Goal: Task Accomplishment & Management: Complete application form

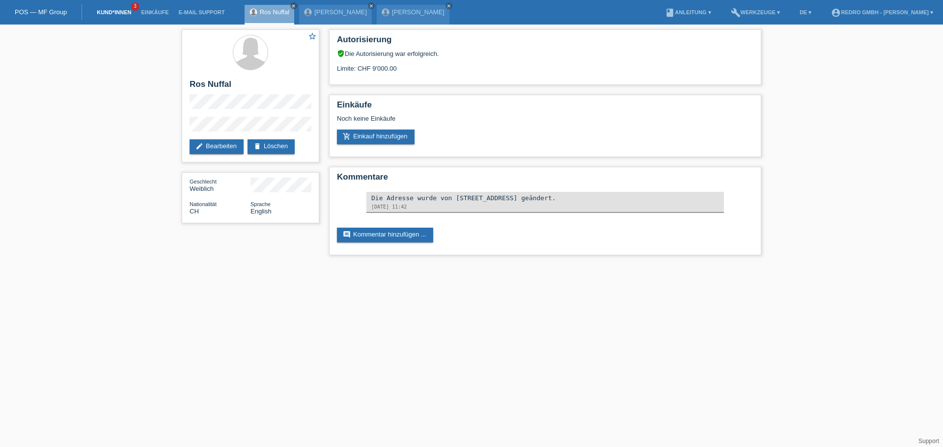
click at [125, 13] on link "Kund*innen" at bounding box center [114, 12] width 44 height 6
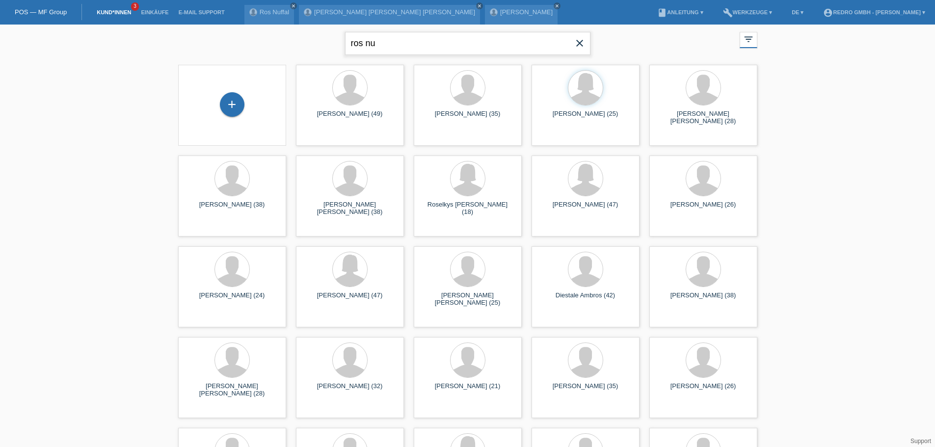
click at [356, 48] on input "ros nu" at bounding box center [467, 43] width 245 height 23
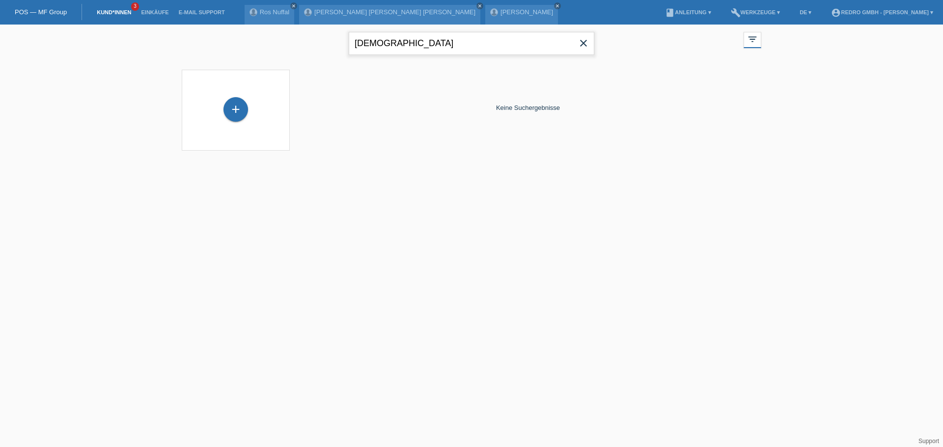
type input "isaiah"
click at [240, 108] on div "+" at bounding box center [235, 109] width 25 height 25
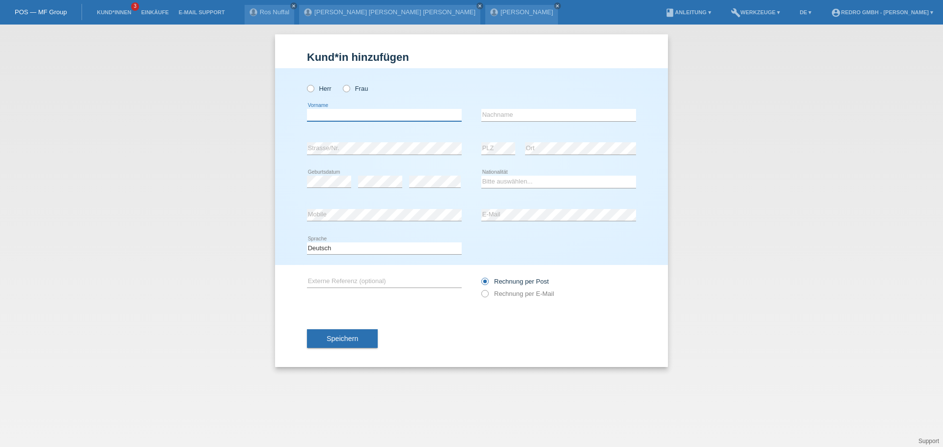
click at [321, 115] on input "text" at bounding box center [384, 115] width 155 height 12
paste input "Isaiah kaleb Stan"
type input "Isaiah kaleb Stan"
click at [326, 91] on label "Herr" at bounding box center [319, 88] width 25 height 7
click at [313, 91] on input "Herr" at bounding box center [310, 88] width 6 height 6
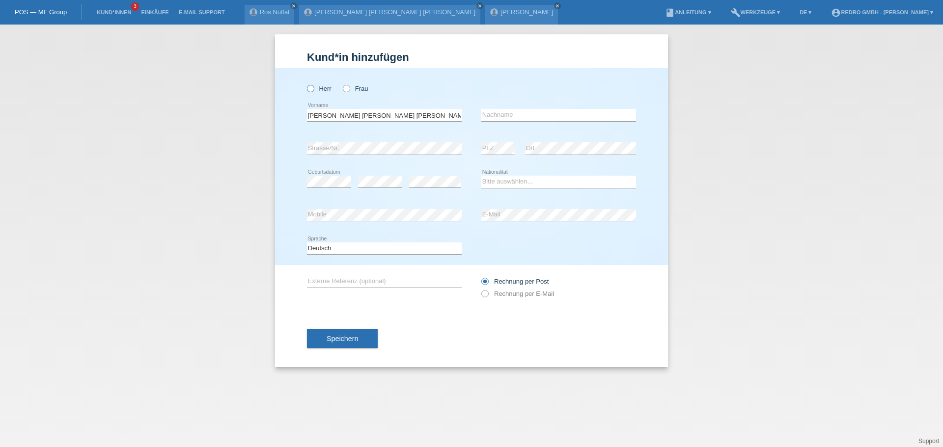
radio input "true"
click at [330, 115] on input "Isaiah kaleb Stan" at bounding box center [384, 115] width 155 height 12
click at [360, 118] on input "[PERSON_NAME]" at bounding box center [384, 115] width 155 height 12
type input "Isaiah Kaleb"
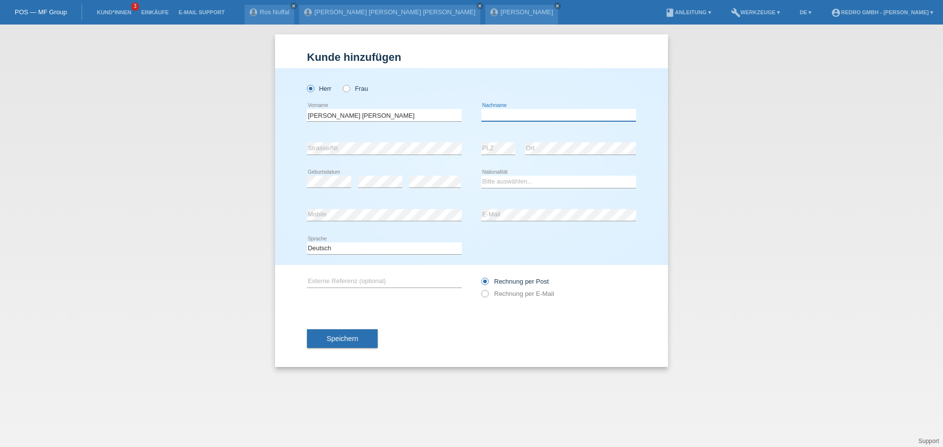
paste input "Stan"
type input "Stan"
click at [404, 115] on input "[PERSON_NAME] [PERSON_NAME]" at bounding box center [384, 115] width 155 height 12
type input "[DEMOGRAPHIC_DATA]"
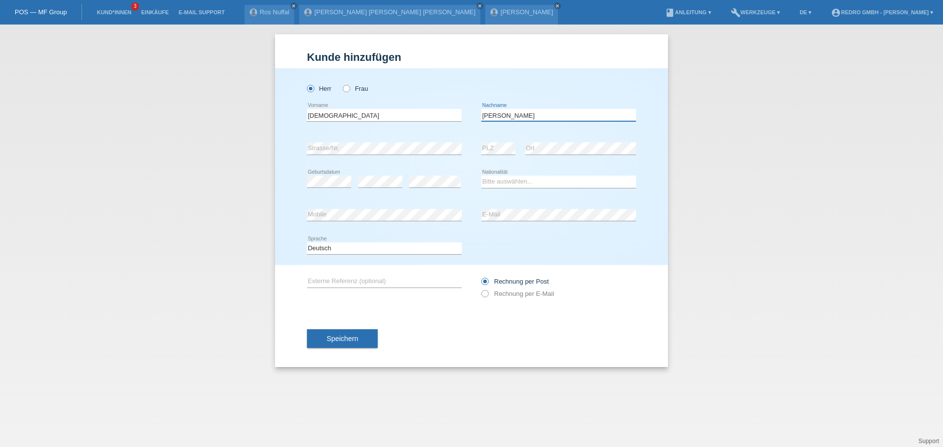
paste input "Kaleb"
type input "Kaleb Stan"
select select "CH"
click at [353, 341] on span "Speichern" at bounding box center [341, 339] width 31 height 8
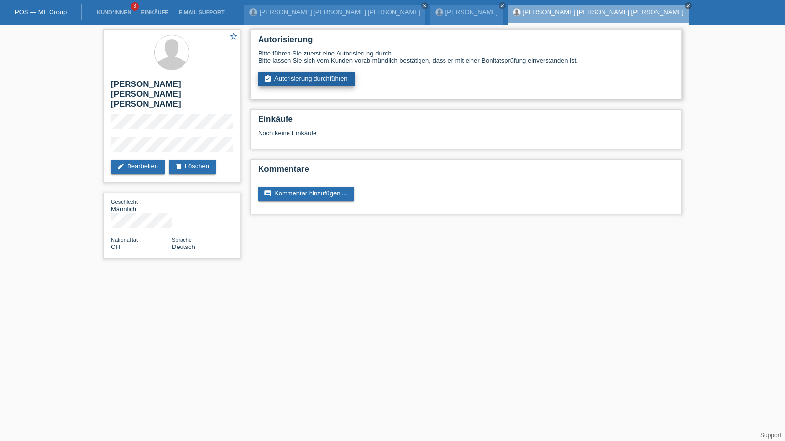
click at [331, 80] on link "assignment_turned_in Autorisierung durchführen" at bounding box center [306, 79] width 97 height 15
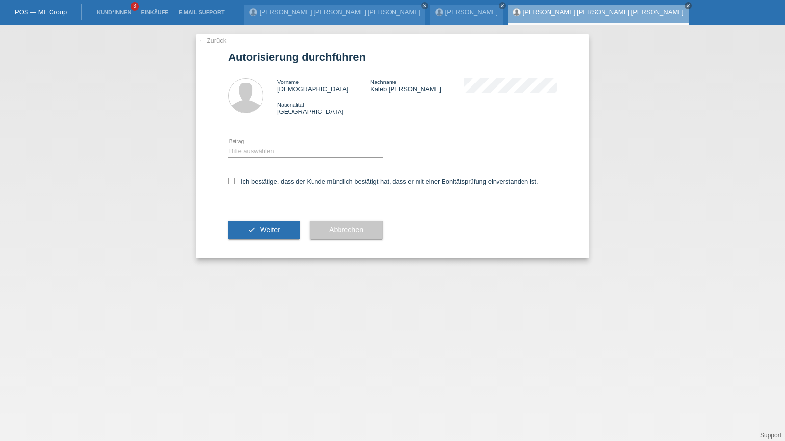
click at [274, 162] on div "Bitte auswählen CHF 1.00 - CHF 499.00 CHF 500.00 - CHF 1'999.00 CHF 2'000.00 - …" at bounding box center [305, 151] width 155 height 33
click at [269, 154] on select "Bitte auswählen CHF 1.00 - CHF 499.00 CHF 500.00 - CHF 1'999.00 CHF 2'000.00 - …" at bounding box center [305, 151] width 155 height 12
select select "1"
click at [228, 145] on select "Bitte auswählen CHF 1.00 - CHF 499.00 CHF 500.00 - CHF 1'999.00 CHF 2'000.00 - …" at bounding box center [305, 151] width 155 height 12
drag, startPoint x: 249, startPoint y: 178, endPoint x: 251, endPoint y: 210, distance: 31.5
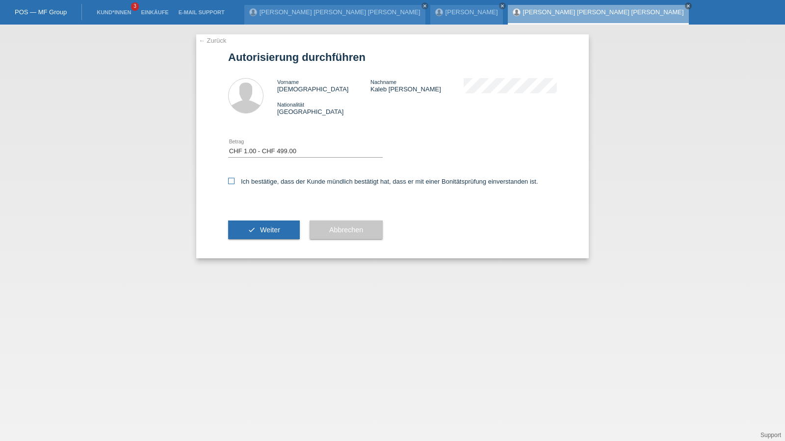
click at [249, 179] on label "Ich bestätige, dass der Kunde mündlich bestätigt hat, dass er mit einer Bonität…" at bounding box center [383, 181] width 310 height 7
click at [235, 179] on input "Ich bestätige, dass der Kunde mündlich bestätigt hat, dass er mit einer Bonität…" at bounding box center [231, 181] width 6 height 6
checkbox input "true"
click at [246, 237] on button "check Weiter" at bounding box center [264, 229] width 72 height 19
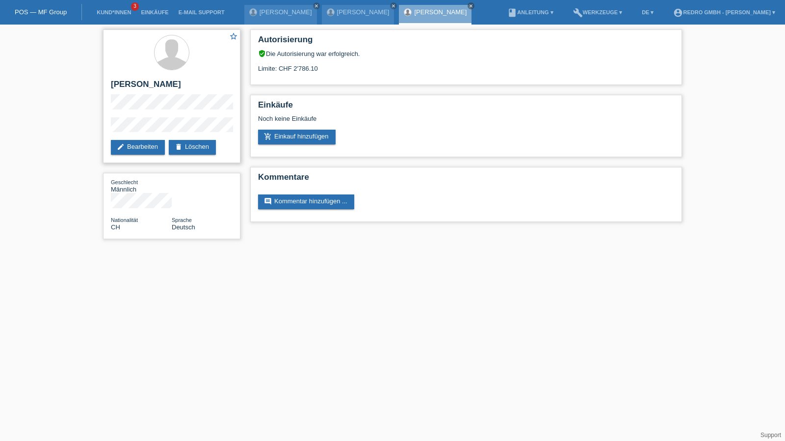
click at [147, 82] on h2 "[PERSON_NAME] [PERSON_NAME] [PERSON_NAME]" at bounding box center [172, 87] width 122 height 15
copy div "[PERSON_NAME] [PERSON_NAME] [PERSON_NAME]"
drag, startPoint x: 191, startPoint y: 132, endPoint x: 109, endPoint y: 129, distance: 82.5
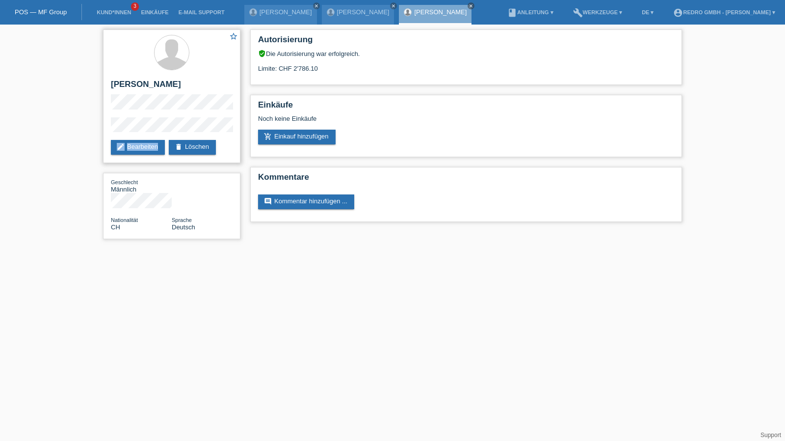
click at [109, 129] on div "star_border Isaiah Kaleb Stan edit Bearbeiten delete Löschen" at bounding box center [171, 96] width 137 height 134
click at [106, 129] on div "star_border Isaiah Kaleb Stan edit Bearbeiten delete Löschen" at bounding box center [171, 96] width 137 height 134
click at [102, 129] on div "star_border Isaiah Kaleb Stan edit Bearbeiten delete Löschen Geschlecht Männlic…" at bounding box center [171, 137] width 147 height 224
click at [142, 84] on h2 "[PERSON_NAME] [PERSON_NAME] [PERSON_NAME]" at bounding box center [172, 87] width 122 height 15
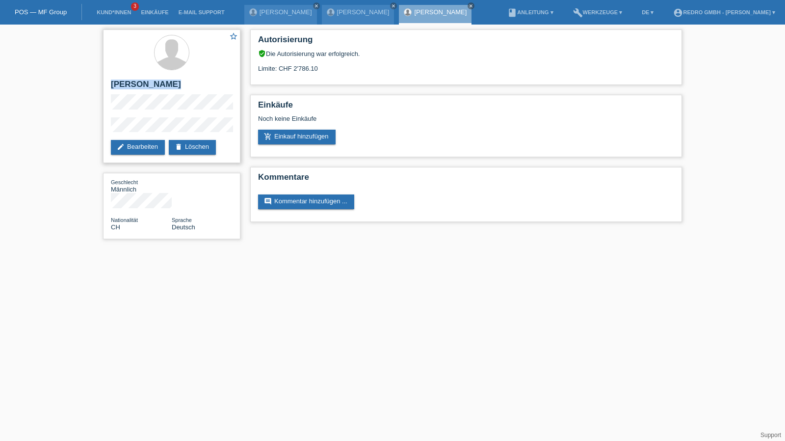
click at [142, 84] on h2 "[PERSON_NAME] [PERSON_NAME] [PERSON_NAME]" at bounding box center [172, 87] width 122 height 15
copy div "[PERSON_NAME] [PERSON_NAME] [PERSON_NAME]"
click at [296, 142] on link "add_shopping_cart Einkauf hinzufügen" at bounding box center [297, 137] width 78 height 15
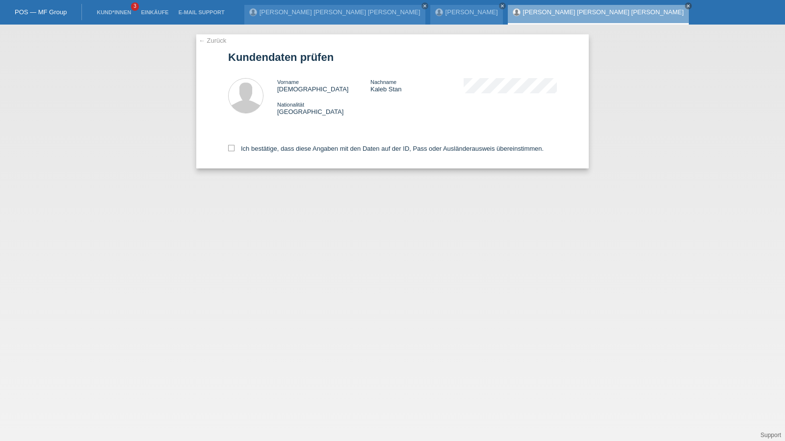
click at [210, 40] on link "← Zurück" at bounding box center [212, 40] width 27 height 7
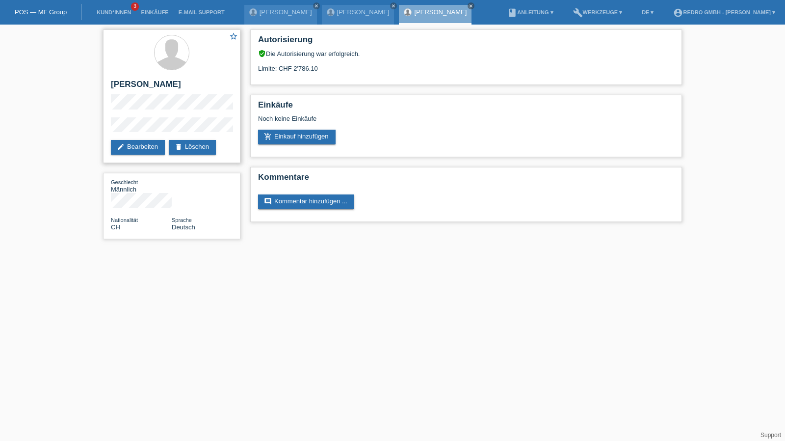
click at [155, 84] on h2 "[PERSON_NAME]" at bounding box center [172, 87] width 122 height 15
click at [99, 130] on div "star_border [PERSON_NAME] edit Bearbeiten delete Löschen Geschlecht Männlich Na…" at bounding box center [171, 137] width 147 height 224
click at [130, 88] on h2 "[PERSON_NAME]" at bounding box center [172, 87] width 122 height 15
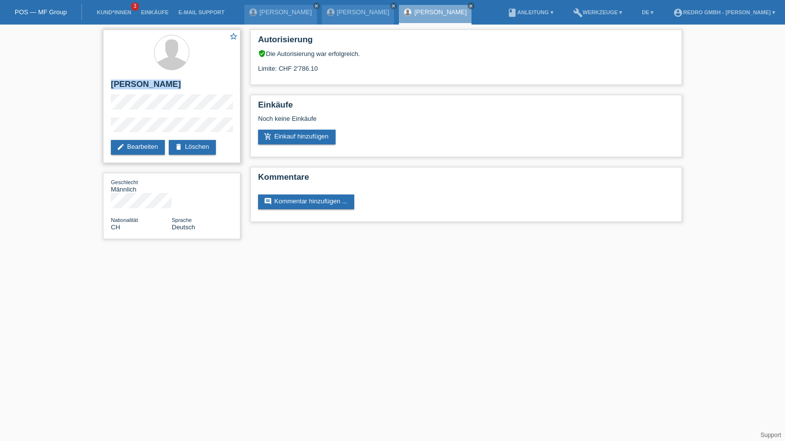
click at [130, 88] on h2 "[PERSON_NAME]" at bounding box center [172, 87] width 122 height 15
copy div "[PERSON_NAME]"
click at [315, 132] on link "add_shopping_cart Einkauf hinzufügen" at bounding box center [297, 137] width 78 height 15
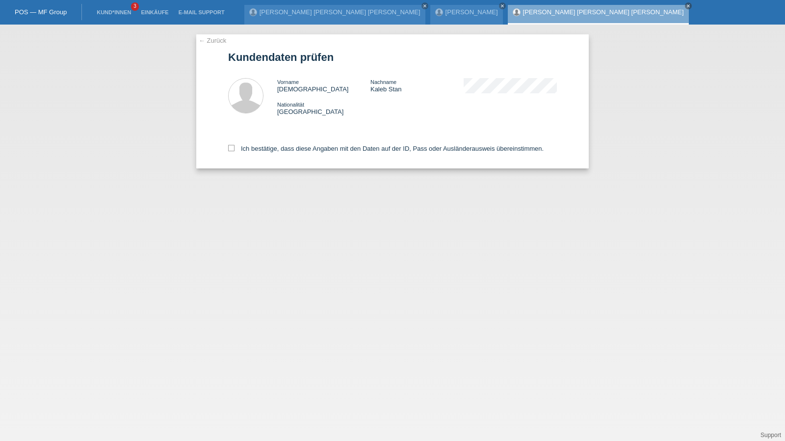
click at [215, 40] on link "← Zurück" at bounding box center [212, 40] width 27 height 7
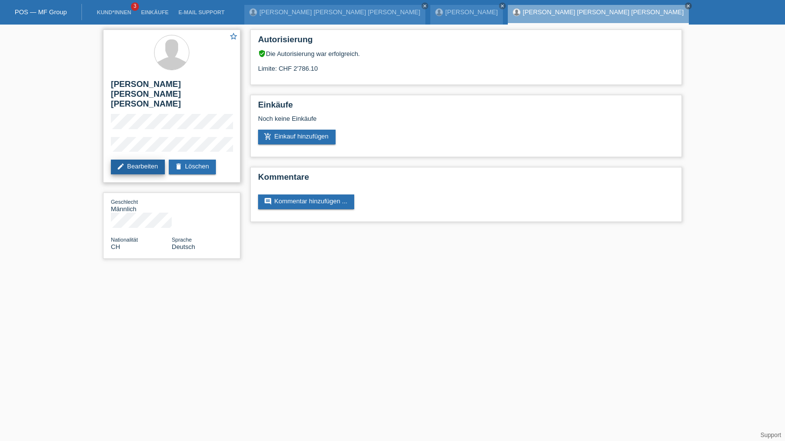
click at [130, 160] on link "edit Bearbeiten" at bounding box center [138, 167] width 54 height 15
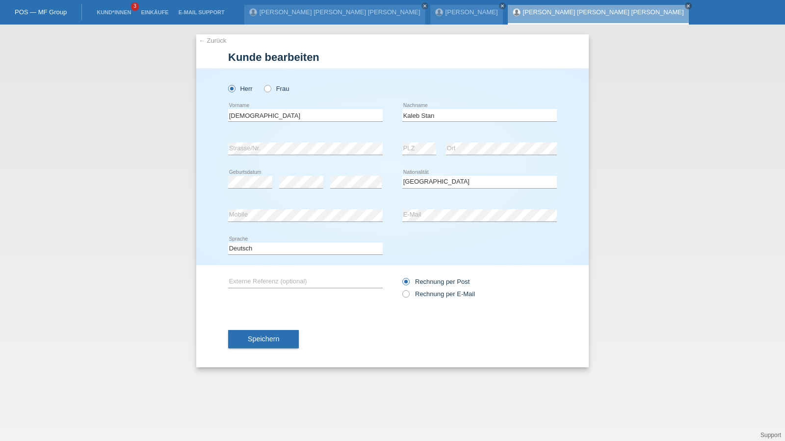
select select "CH"
click at [415, 117] on input "Kaleb Stan" at bounding box center [480, 115] width 155 height 12
type input "[PERSON_NAME]"
click at [323, 111] on input "[DEMOGRAPHIC_DATA]" at bounding box center [305, 115] width 155 height 12
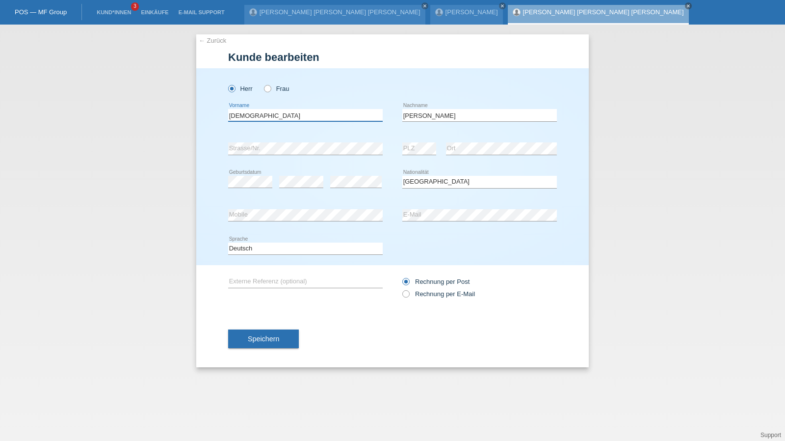
paste input "Kaleb"
type input "[PERSON_NAME] [PERSON_NAME]"
click at [269, 336] on span "Speichern" at bounding box center [263, 339] width 31 height 8
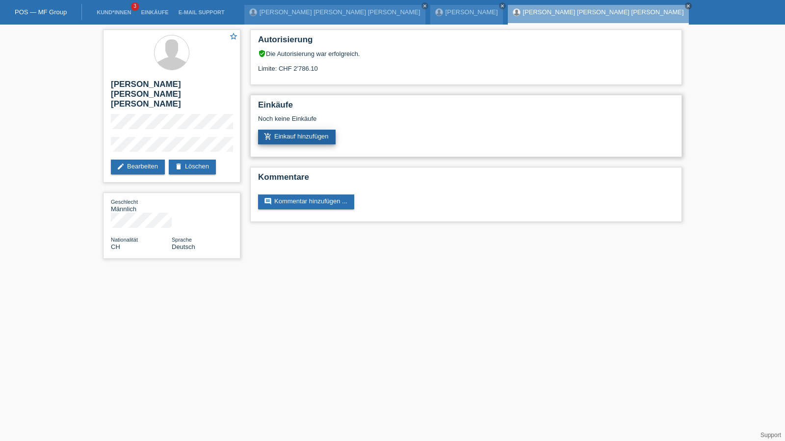
click at [302, 136] on link "add_shopping_cart Einkauf hinzufügen" at bounding box center [297, 137] width 78 height 15
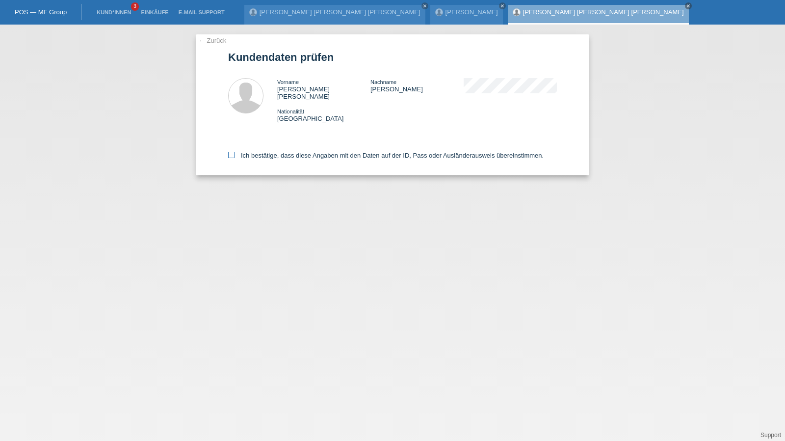
click at [249, 152] on label "Ich bestätige, dass diese Angaben mit den Daten auf der ID, Pass oder Ausländer…" at bounding box center [386, 155] width 316 height 7
click at [235, 152] on input "Ich bestätige, dass diese Angaben mit den Daten auf der ID, Pass oder Ausländer…" at bounding box center [231, 155] width 6 height 6
checkbox input "true"
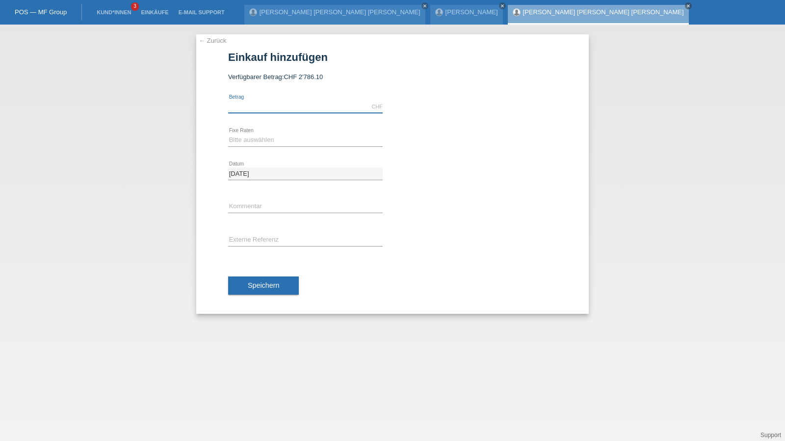
click at [296, 105] on input "text" at bounding box center [305, 107] width 155 height 12
type input "1747.00"
click at [292, 145] on div "Bitte auswählen 6 Raten 12 Raten 24 Raten 36 Raten error Fixe Raten" at bounding box center [305, 140] width 155 height 12
select select "584"
click at [228, 134] on select "Bitte auswählen 6 Raten 12 Raten 24 Raten 36 Raten" at bounding box center [305, 140] width 155 height 12
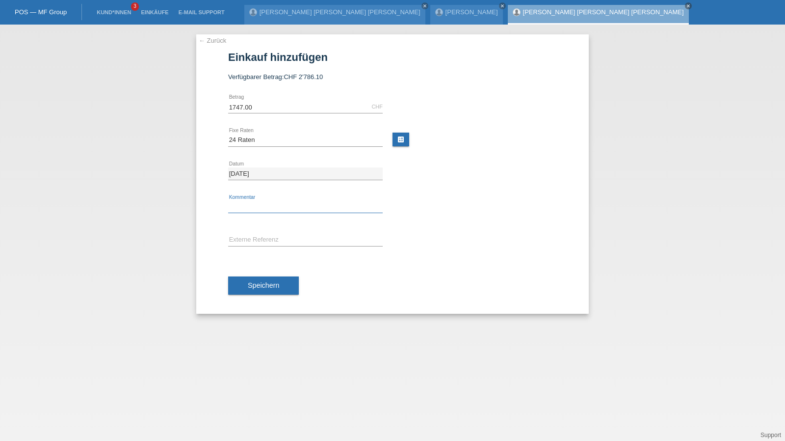
click at [256, 203] on input "text" at bounding box center [305, 207] width 155 height 12
type input "115005"
click at [287, 292] on button "Speichern" at bounding box center [263, 285] width 71 height 19
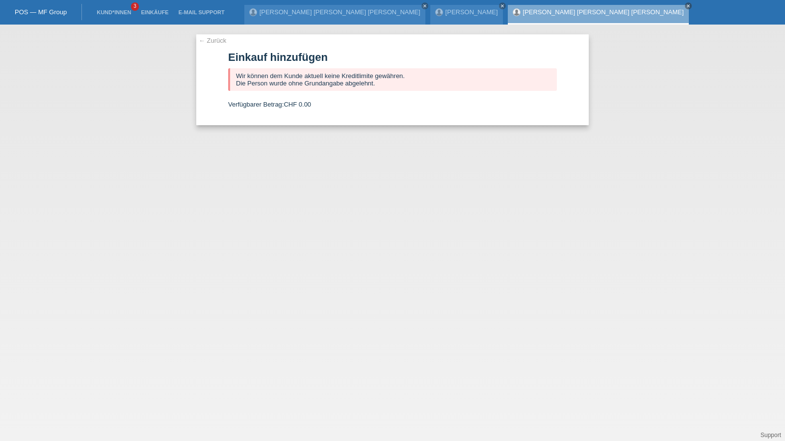
click at [223, 41] on link "← Zurück" at bounding box center [212, 40] width 27 height 7
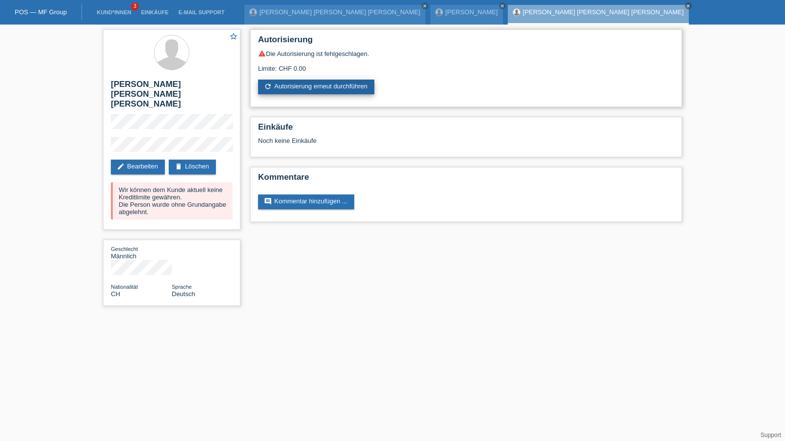
click at [306, 87] on link "refresh Autorisierung erneut durchführen" at bounding box center [316, 87] width 116 height 15
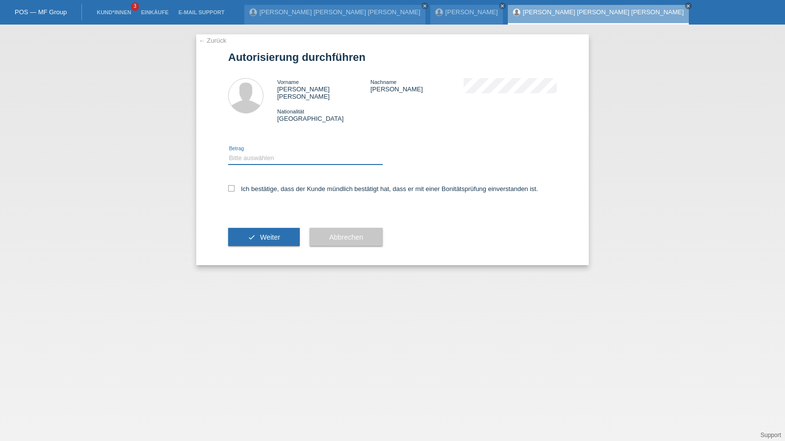
click at [282, 152] on select "Bitte auswählen CHF 1.00 - CHF 499.00 CHF 500.00 - CHF 1'999.00 CHF 2'000.00 - …" at bounding box center [305, 158] width 155 height 12
select select "1"
click at [228, 152] on select "Bitte auswählen CHF 1.00 - CHF 499.00 CHF 500.00 - CHF 1'999.00 CHF 2'000.00 - …" at bounding box center [305, 158] width 155 height 12
click at [263, 185] on label "Ich bestätige, dass der Kunde mündlich bestätigt hat, dass er mit einer Bonität…" at bounding box center [383, 188] width 310 height 7
click at [235, 185] on input "Ich bestätige, dass der Kunde mündlich bestätigt hat, dass er mit einer Bonität…" at bounding box center [231, 188] width 6 height 6
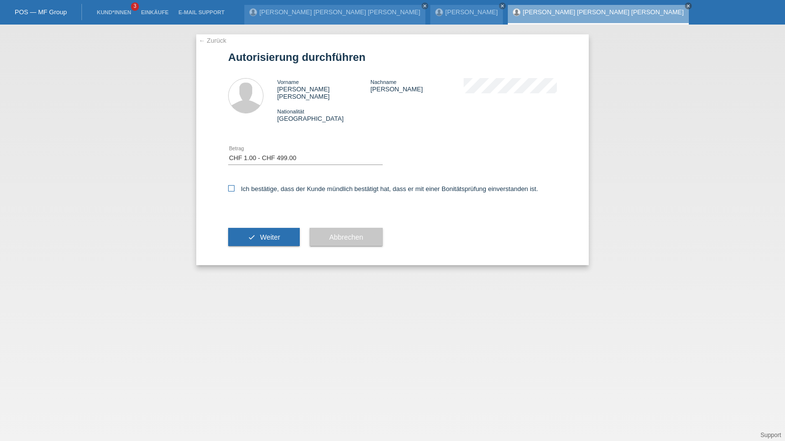
checkbox input "true"
click at [255, 229] on button "check Weiter" at bounding box center [264, 237] width 72 height 19
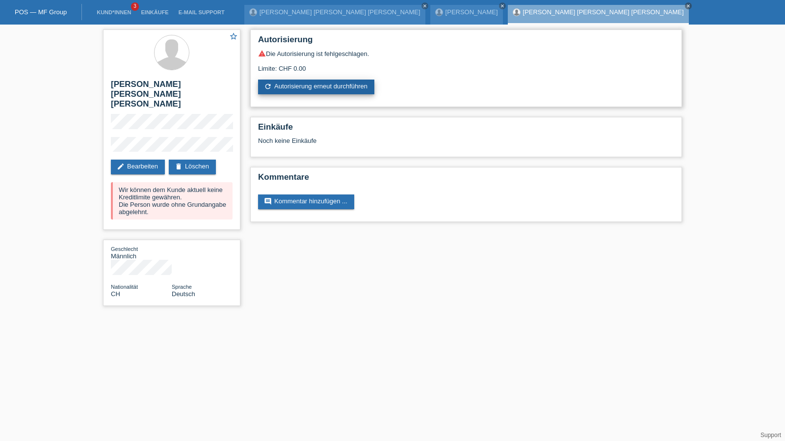
click at [306, 92] on link "refresh Autorisierung erneut durchführen" at bounding box center [316, 87] width 116 height 15
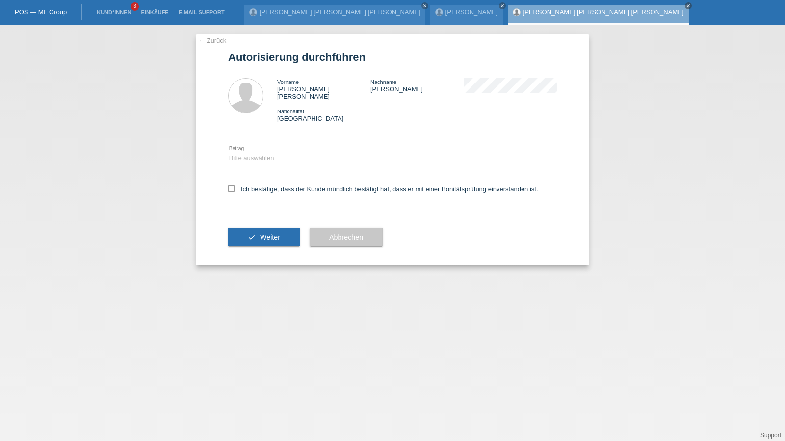
click at [284, 158] on div "Bitte auswählen CHF 1.00 - CHF 499.00 CHF 500.00 - CHF 1'999.00 CHF 2'000.00 - …" at bounding box center [305, 158] width 155 height 33
click at [282, 157] on select "Bitte auswählen CHF 1.00 - CHF 499.00 CHF 500.00 - CHF 1'999.00 CHF 2'000.00 - …" at bounding box center [305, 158] width 155 height 12
select select "1"
click at [228, 152] on select "Bitte auswählen CHF 1.00 - CHF 499.00 CHF 500.00 - CHF 1'999.00 CHF 2'000.00 - …" at bounding box center [305, 158] width 155 height 12
click at [274, 185] on label "Ich bestätige, dass der Kunde mündlich bestätigt hat, dass er mit einer Bonität…" at bounding box center [383, 188] width 310 height 7
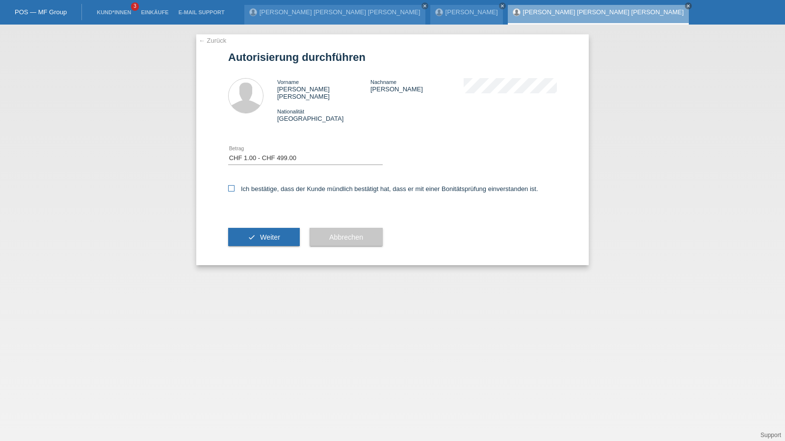
click at [235, 185] on input "Ich bestätige, dass der Kunde mündlich bestätigt hat, dass er mit einer Bonität…" at bounding box center [231, 188] width 6 height 6
checkbox input "true"
click at [269, 233] on span "Weiter" at bounding box center [270, 237] width 20 height 8
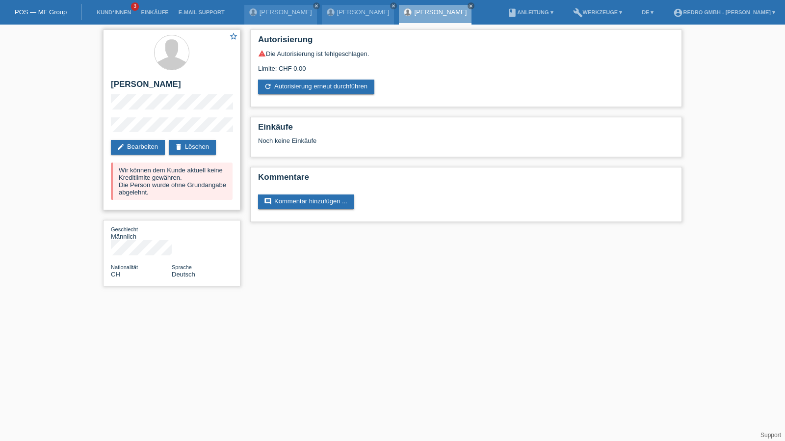
click at [160, 87] on h2 "[PERSON_NAME] [PERSON_NAME] [PERSON_NAME]" at bounding box center [172, 87] width 122 height 15
copy div "[PERSON_NAME] [PERSON_NAME] [PERSON_NAME]"
click at [97, 130] on div "star_border Isaiah Kaleb Stan edit Bearbeiten delete Löschen Wir können dem Kun…" at bounding box center [392, 160] width 785 height 271
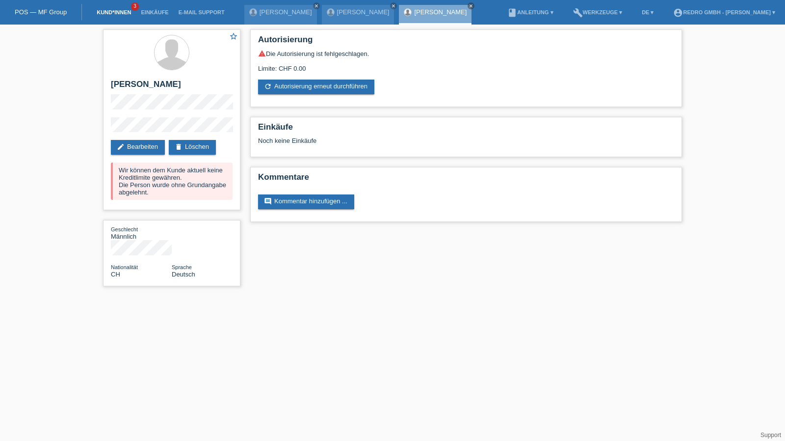
click at [126, 11] on link "Kund*innen" at bounding box center [114, 12] width 44 height 6
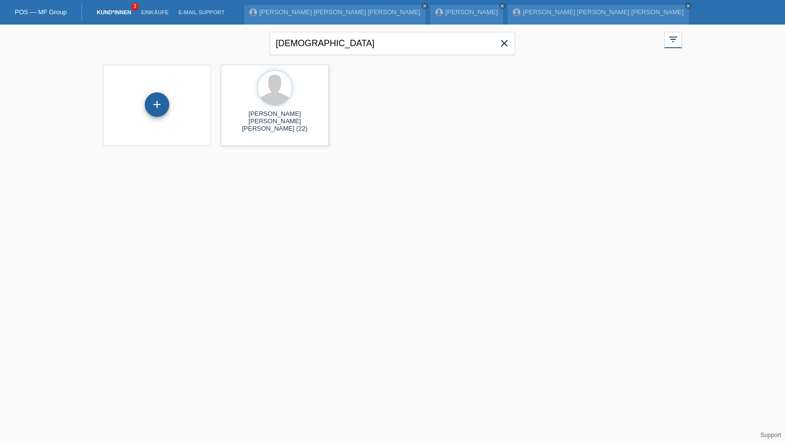
click at [157, 105] on div "+" at bounding box center [157, 104] width 25 height 25
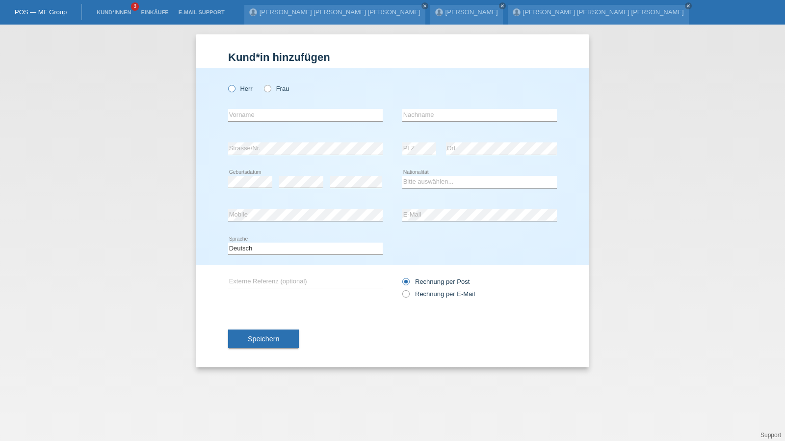
click at [227, 83] on icon at bounding box center [227, 83] width 0 height 0
click at [235, 87] on input "Herr" at bounding box center [231, 88] width 6 height 6
radio input "true"
click at [242, 112] on input "text" at bounding box center [305, 115] width 155 height 12
click at [471, 186] on select "Bitte auswählen... [GEOGRAPHIC_DATA] [GEOGRAPHIC_DATA] [GEOGRAPHIC_DATA] [GEOGR…" at bounding box center [480, 182] width 155 height 12
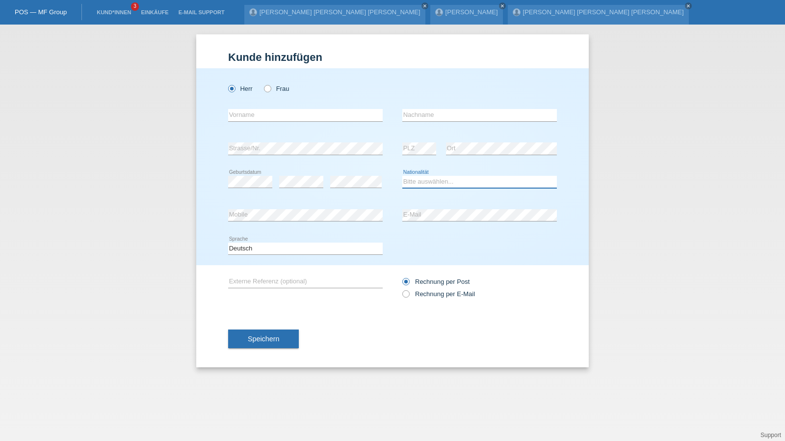
click at [471, 186] on select "Bitte auswählen... [GEOGRAPHIC_DATA] [GEOGRAPHIC_DATA] [GEOGRAPHIC_DATA] [GEOGR…" at bounding box center [480, 182] width 155 height 12
select select "ES"
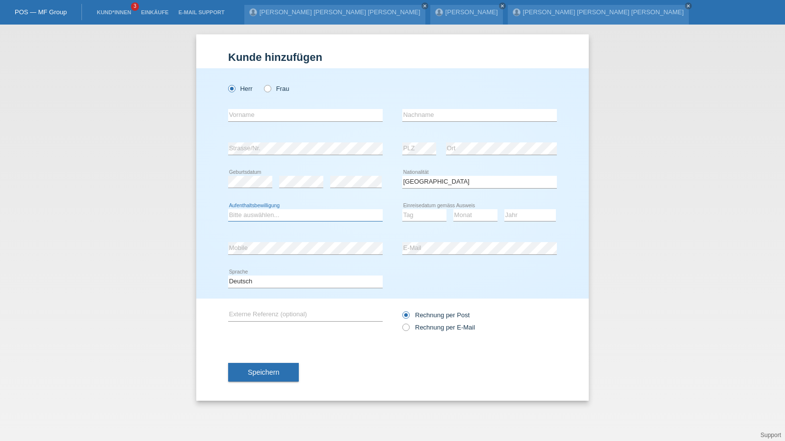
select select "B"
select select "03"
select select "02"
select select "2022"
click at [255, 119] on input "text" at bounding box center [305, 115] width 155 height 12
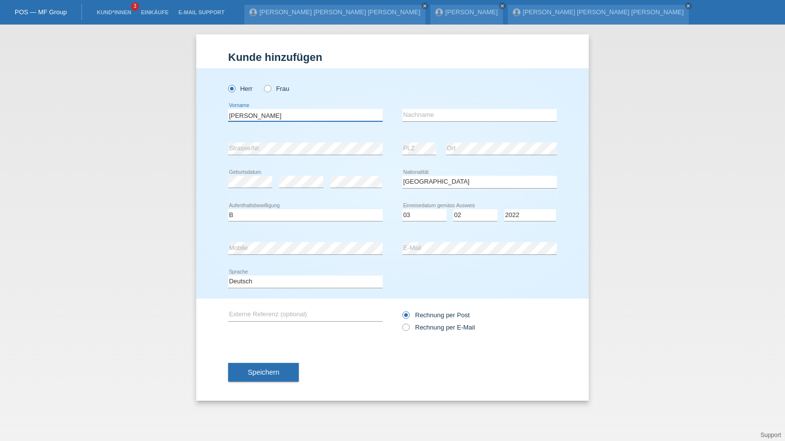
type input "[PERSON_NAME]"
select select "DO"
click at [290, 374] on button "Speichern" at bounding box center [263, 372] width 71 height 19
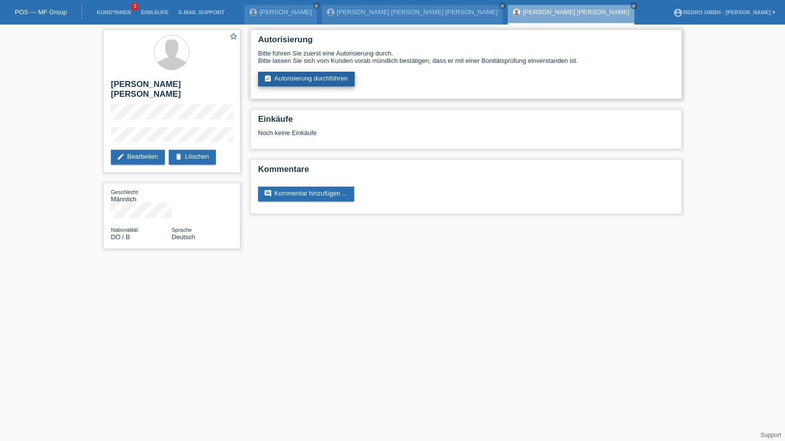
click at [308, 84] on link "assignment_turned_in Autorisierung durchführen" at bounding box center [306, 79] width 97 height 15
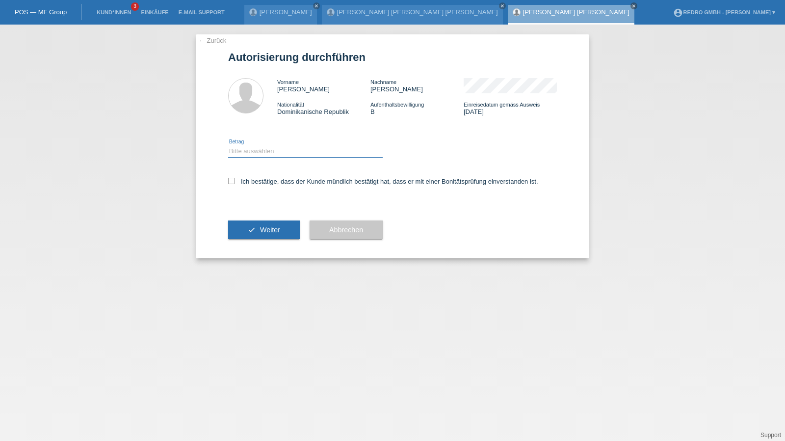
drag, startPoint x: 263, startPoint y: 149, endPoint x: 261, endPoint y: 156, distance: 7.8
click at [263, 149] on select "Bitte auswählen CHF 1.00 - CHF 499.00 CHF 500.00 - CHF 1'999.00 CHF 2'000.00 - …" at bounding box center [305, 151] width 155 height 12
select select "1"
click at [228, 145] on select "Bitte auswählen CHF 1.00 - CHF 499.00 CHF 500.00 - CHF 1'999.00 CHF 2'000.00 - …" at bounding box center [305, 151] width 155 height 12
click at [251, 184] on label "Ich bestätige, dass der Kunde mündlich bestätigt hat, dass er mit einer Bonität…" at bounding box center [383, 181] width 310 height 7
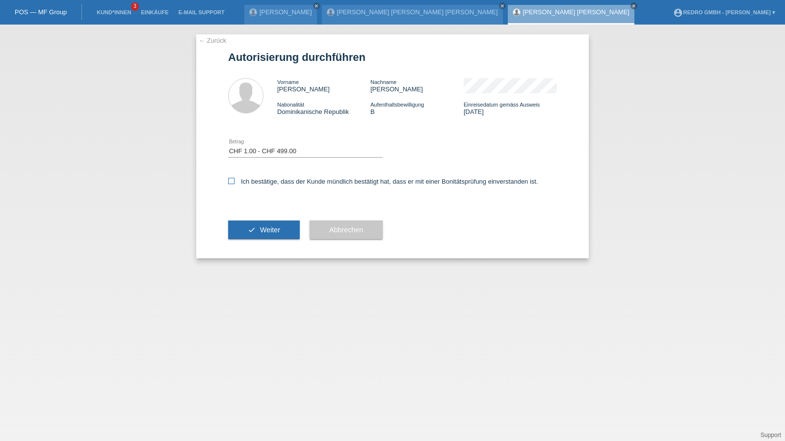
click at [235, 184] on input "Ich bestätige, dass der Kunde mündlich bestätigt hat, dass er mit einer Bonität…" at bounding box center [231, 181] width 6 height 6
checkbox input "true"
click at [274, 229] on span "Weiter" at bounding box center [270, 230] width 20 height 8
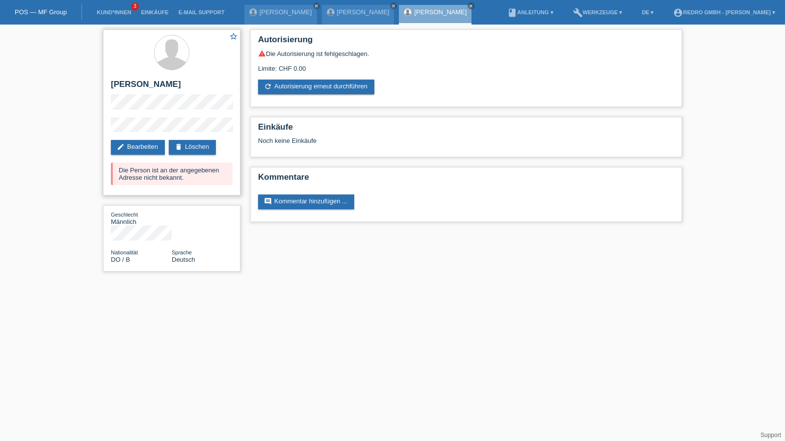
click at [164, 80] on h2 "[PERSON_NAME]" at bounding box center [172, 87] width 122 height 15
copy div "[PERSON_NAME]"
click at [105, 140] on div "star_border [PERSON_NAME] edit Bearbeiten delete Löschen Die Person ist an der …" at bounding box center [171, 112] width 137 height 166
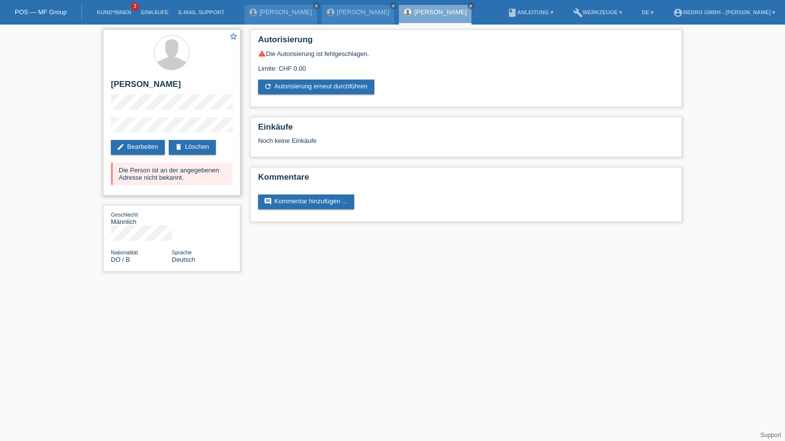
click at [122, 126] on div "star_border [PERSON_NAME] edit Bearbeiten delete Löschen Die Person ist an der …" at bounding box center [171, 112] width 137 height 166
click at [104, 11] on link "Kund*innen" at bounding box center [114, 12] width 44 height 6
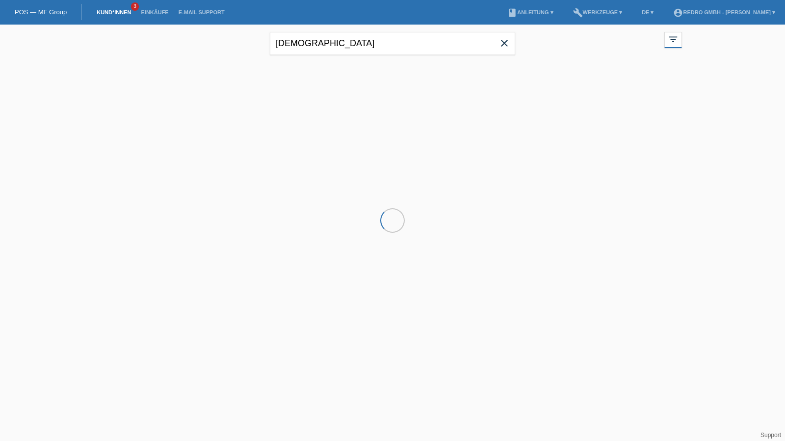
click at [343, 33] on input "isaiah" at bounding box center [392, 43] width 245 height 23
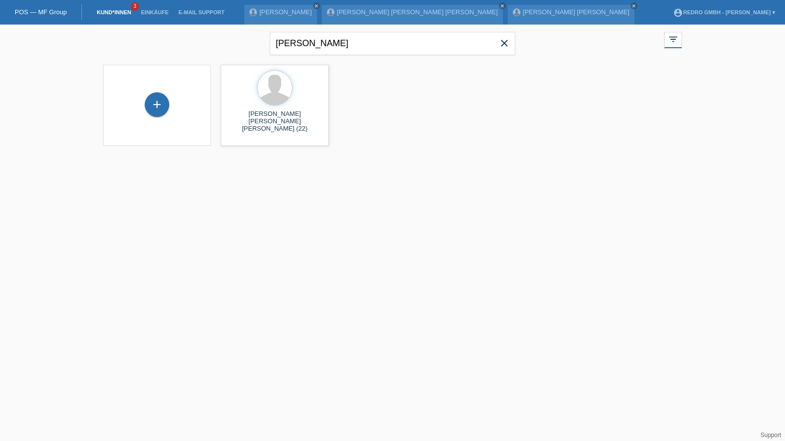
type input "bednarz"
click at [246, 136] on span "Anzeigen" at bounding box center [249, 137] width 27 height 7
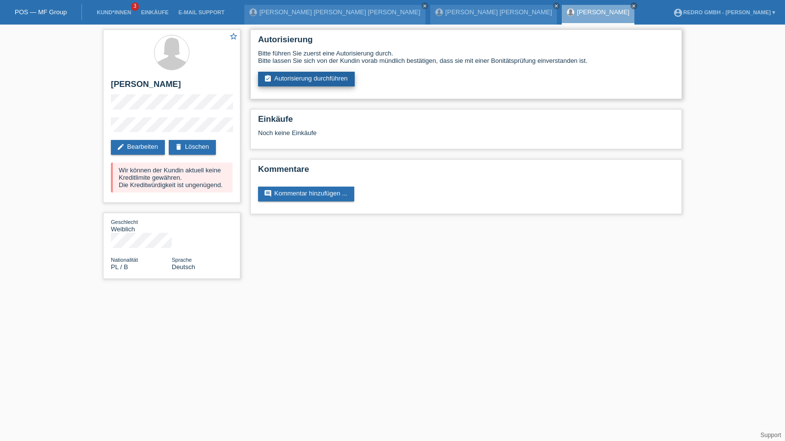
click at [316, 76] on link "assignment_turned_in Autorisierung durchführen" at bounding box center [306, 79] width 97 height 15
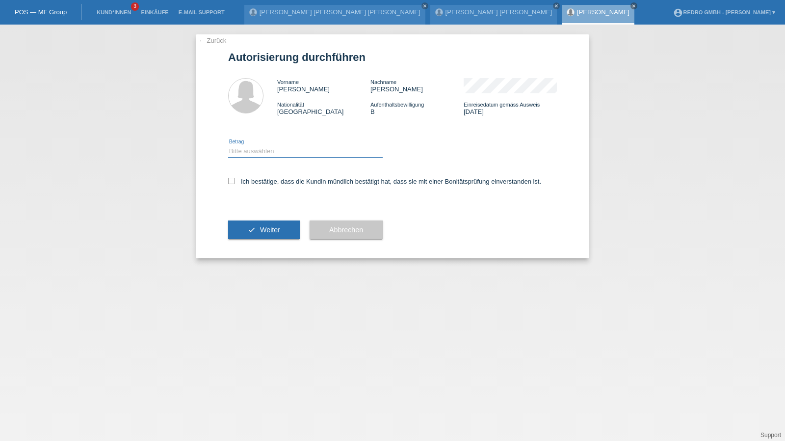
drag, startPoint x: 245, startPoint y: 149, endPoint x: 244, endPoint y: 157, distance: 8.0
click at [245, 149] on select "Bitte auswählen CHF 1.00 - CHF 499.00 CHF 500.00 - CHF 1'999.00 CHF 2'000.00 - …" at bounding box center [305, 151] width 155 height 12
select select "1"
click at [228, 145] on select "Bitte auswählen CHF 1.00 - CHF 499.00 CHF 500.00 - CHF 1'999.00 CHF 2'000.00 - …" at bounding box center [305, 151] width 155 height 12
click at [247, 182] on label "Ich bestätige, dass die Kundin mündlich bestätigt hat, dass sie mit einer Bonit…" at bounding box center [384, 181] width 313 height 7
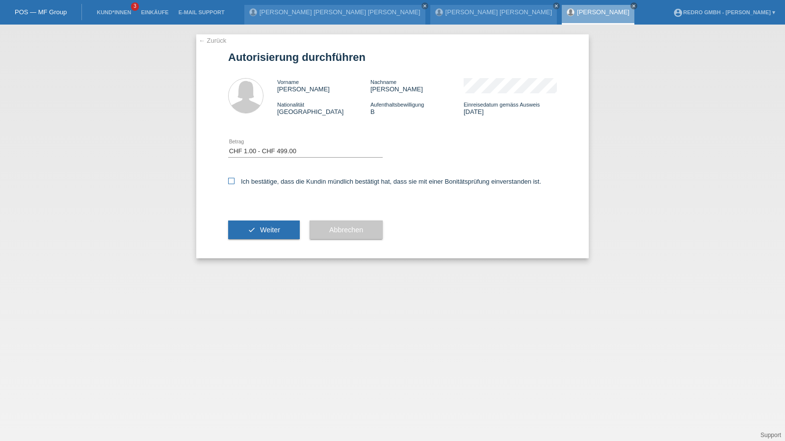
click at [235, 182] on input "Ich bestätige, dass die Kundin mündlich bestätigt hat, dass sie mit einer Bonit…" at bounding box center [231, 181] width 6 height 6
checkbox input "true"
click at [249, 227] on icon "check" at bounding box center [252, 230] width 8 height 8
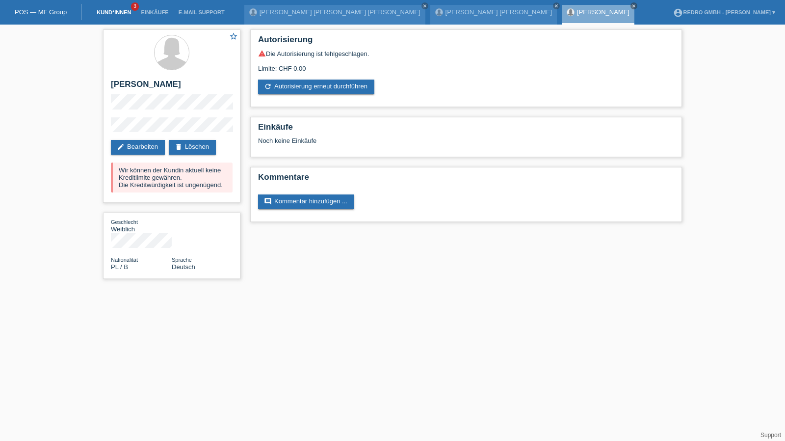
click at [109, 11] on link "Kund*innen" at bounding box center [114, 12] width 44 height 6
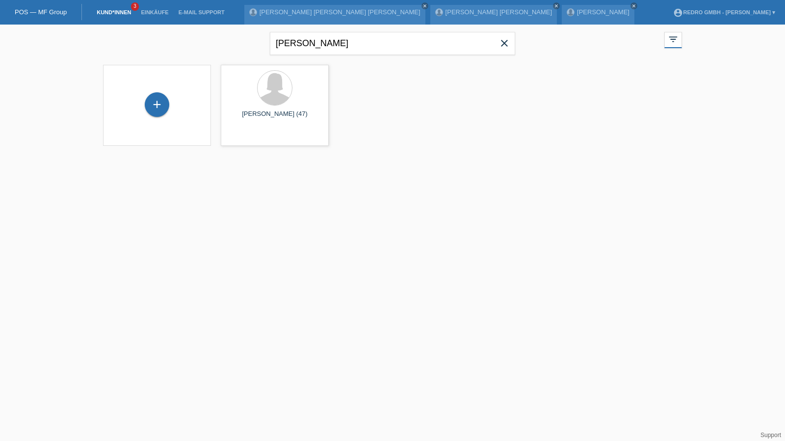
click at [351, 57] on div "bednarz close" at bounding box center [392, 42] width 245 height 35
click at [359, 42] on input "bednarz" at bounding box center [392, 43] width 245 height 23
type input "meszaros"
click at [375, 138] on span "Anzeigen" at bounding box center [366, 137] width 27 height 7
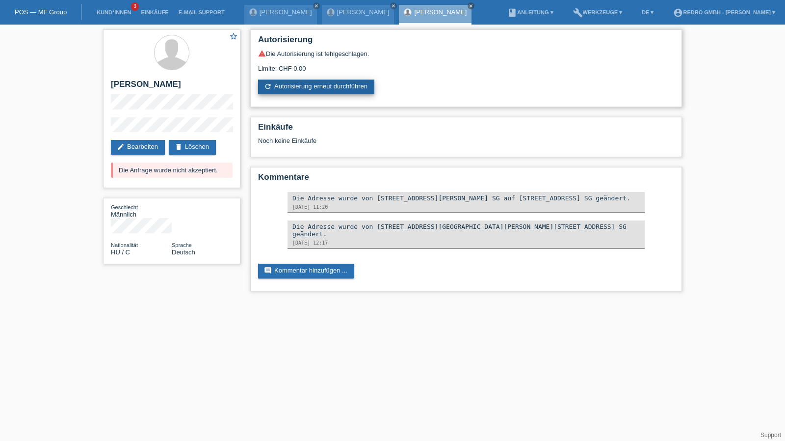
click at [329, 94] on link "refresh Autorisierung erneut durchführen" at bounding box center [316, 87] width 116 height 15
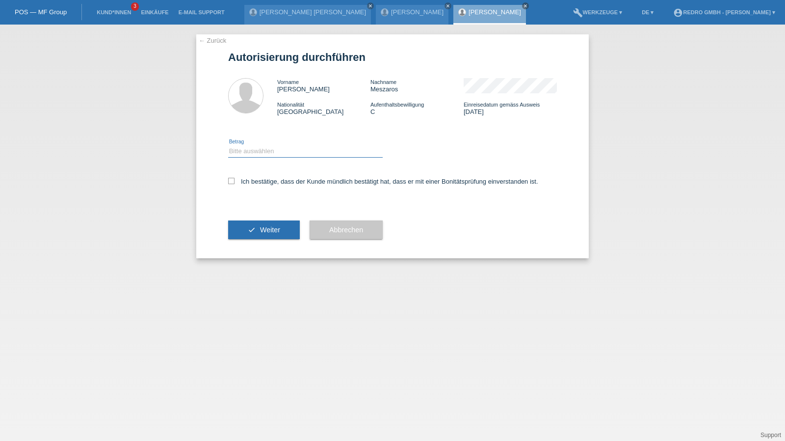
click at [282, 157] on select "Bitte auswählen CHF 1.00 - CHF 499.00 CHF 500.00 - CHF 1'999.00 CHF 2'000.00 - …" at bounding box center [305, 151] width 155 height 12
select select "1"
click at [228, 145] on select "Bitte auswählen CHF 1.00 - CHF 499.00 CHF 500.00 - CHF 1'999.00 CHF 2'000.00 - …" at bounding box center [305, 151] width 155 height 12
click at [252, 181] on label "Ich bestätige, dass der Kunde mündlich bestätigt hat, dass er mit einer Bonität…" at bounding box center [383, 181] width 310 height 7
click at [235, 181] on input "Ich bestätige, dass der Kunde mündlich bestätigt hat, dass er mit einer Bonität…" at bounding box center [231, 181] width 6 height 6
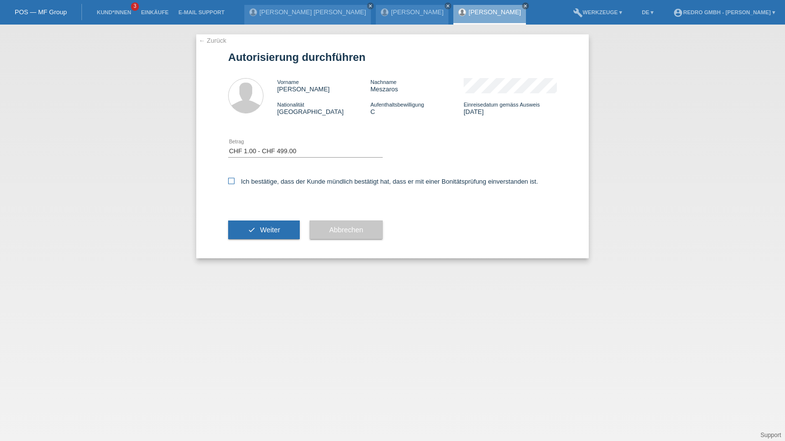
checkbox input "true"
click at [248, 230] on icon "check" at bounding box center [252, 230] width 8 height 8
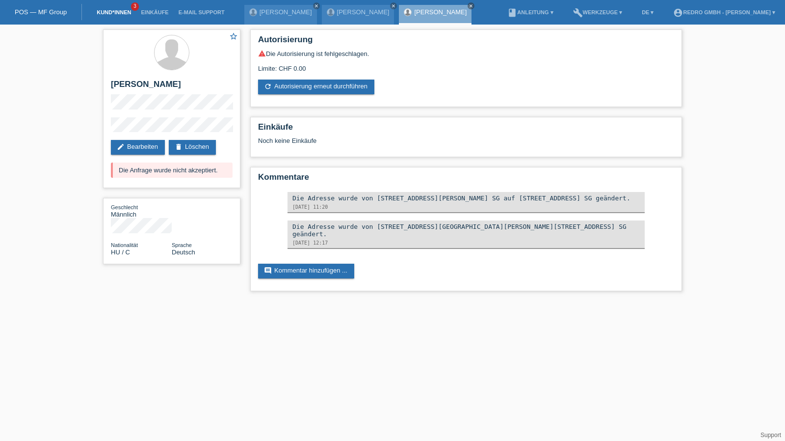
click at [111, 11] on link "Kund*innen" at bounding box center [114, 12] width 44 height 6
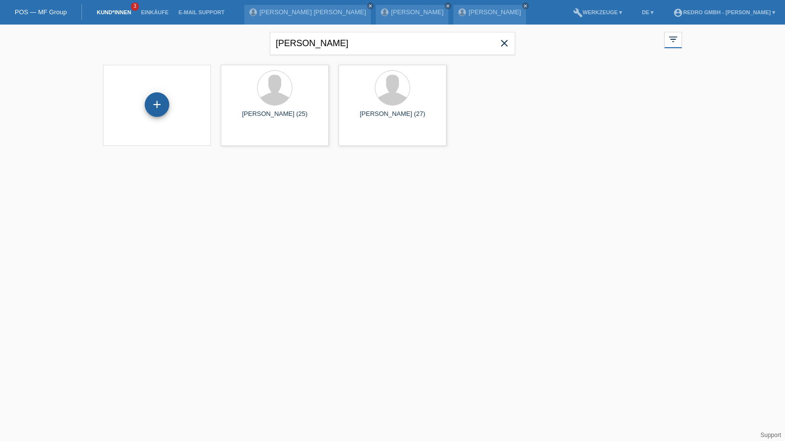
click at [153, 100] on div "+" at bounding box center [157, 104] width 24 height 17
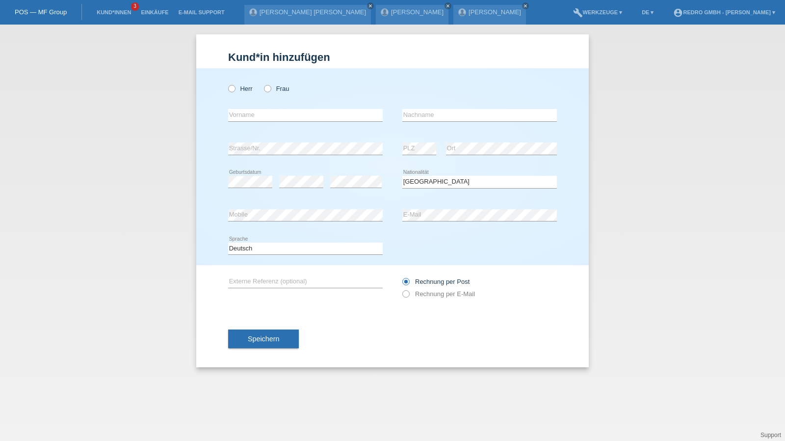
click at [269, 339] on span "Speichern" at bounding box center [263, 339] width 31 height 8
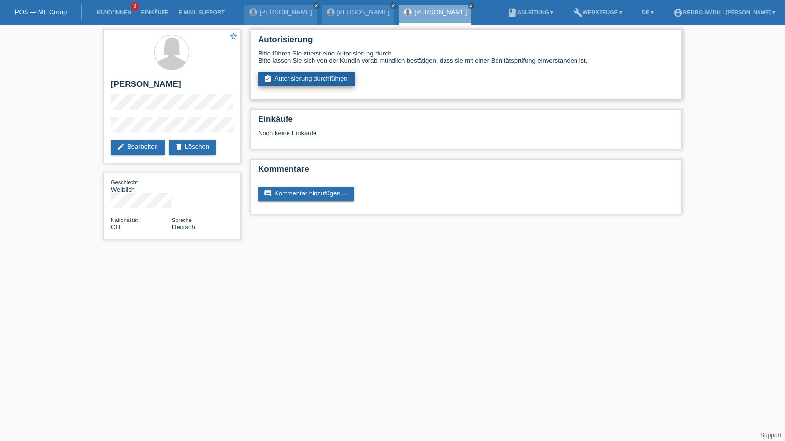
drag, startPoint x: 288, startPoint y: 72, endPoint x: 288, endPoint y: 84, distance: 12.3
click at [288, 72] on link "assignment_turned_in Autorisierung durchführen" at bounding box center [306, 79] width 97 height 15
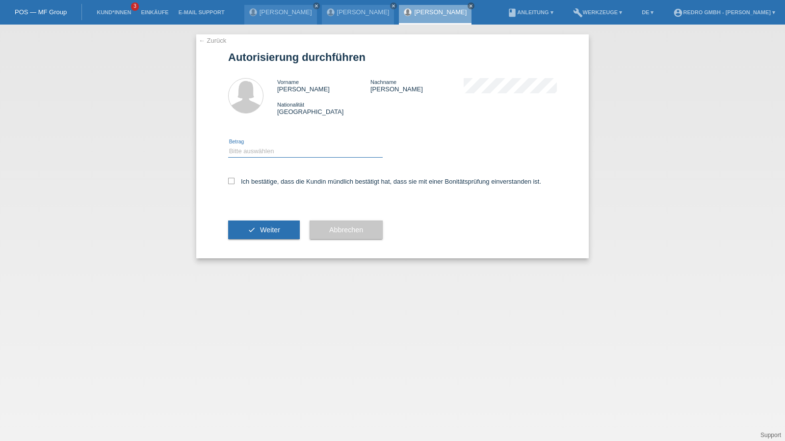
click at [276, 154] on select "Bitte auswählen CHF 1.00 - CHF 499.00 CHF 500.00 - CHF 1'999.00 CHF 2'000.00 - …" at bounding box center [305, 151] width 155 height 12
select select "1"
click at [228, 145] on select "Bitte auswählen CHF 1.00 - CHF 499.00 CHF 500.00 - CHF 1'999.00 CHF 2'000.00 - …" at bounding box center [305, 151] width 155 height 12
click at [259, 183] on label "Ich bestätige, dass die Kundin mündlich bestätigt hat, dass sie mit einer Bonit…" at bounding box center [384, 181] width 313 height 7
click at [235, 183] on input "Ich bestätige, dass die Kundin mündlich bestätigt hat, dass sie mit einer Bonit…" at bounding box center [231, 181] width 6 height 6
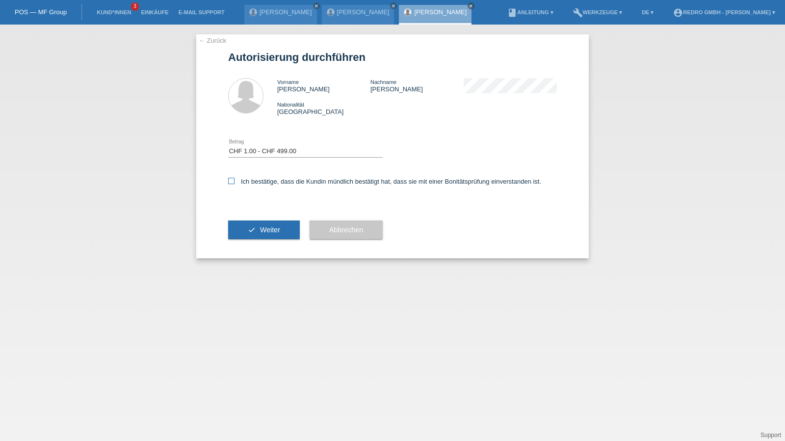
checkbox input "true"
click at [255, 231] on button "check Weiter" at bounding box center [264, 229] width 72 height 19
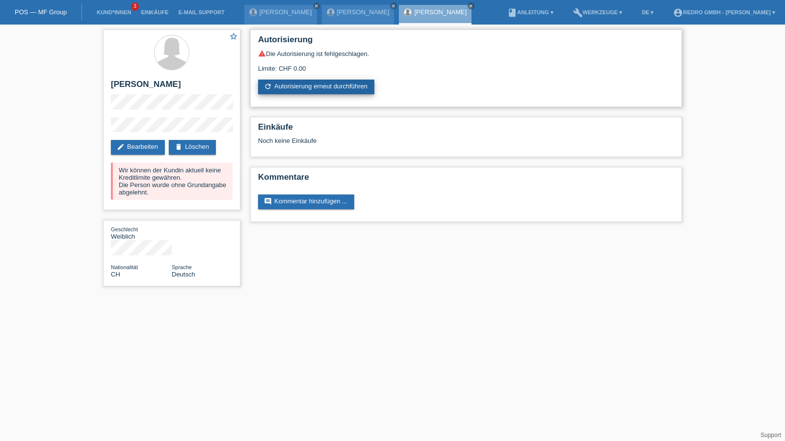
click at [288, 83] on link "refresh Autorisierung erneut durchführen" at bounding box center [316, 87] width 116 height 15
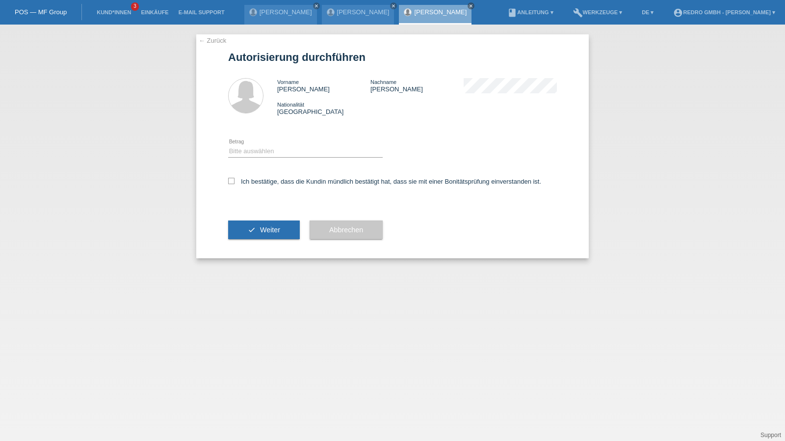
click at [277, 158] on icon at bounding box center [305, 157] width 155 height 0
click at [276, 155] on select "Bitte auswählen CHF 1.00 - CHF 499.00 CHF 500.00 - CHF 1'999.00 CHF 2'000.00 - …" at bounding box center [305, 151] width 155 height 12
select select "1"
click at [228, 145] on select "Bitte auswählen CHF 1.00 - CHF 499.00 CHF 500.00 - CHF 1'999.00 CHF 2'000.00 - …" at bounding box center [305, 151] width 155 height 12
click at [257, 180] on label "Ich bestätige, dass die Kundin mündlich bestätigt hat, dass sie mit einer Bonit…" at bounding box center [384, 181] width 313 height 7
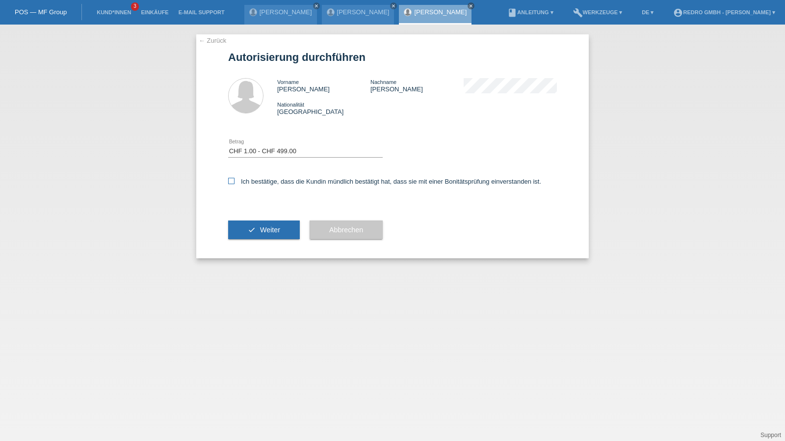
click at [235, 180] on input "Ich bestätige, dass die Kundin mündlich bestätigt hat, dass sie mit einer Bonit…" at bounding box center [231, 181] width 6 height 6
checkbox input "true"
click at [246, 227] on button "check Weiter" at bounding box center [264, 229] width 72 height 19
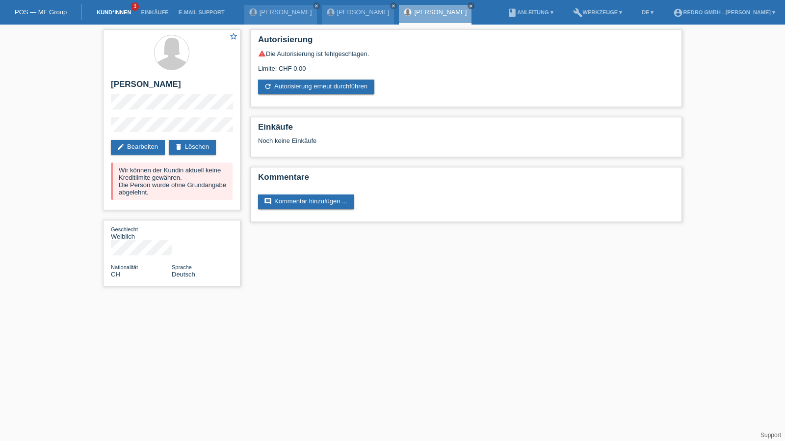
click at [109, 13] on link "Kund*innen" at bounding box center [114, 12] width 44 height 6
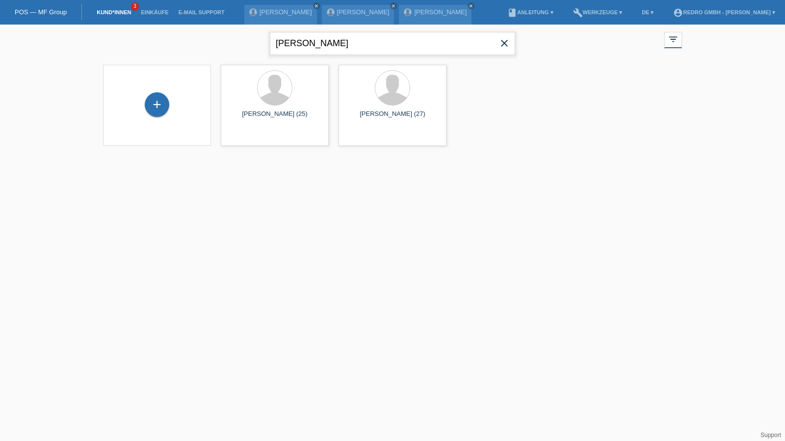
click at [322, 43] on input "[PERSON_NAME]" at bounding box center [392, 43] width 245 height 23
type input "kaiser"
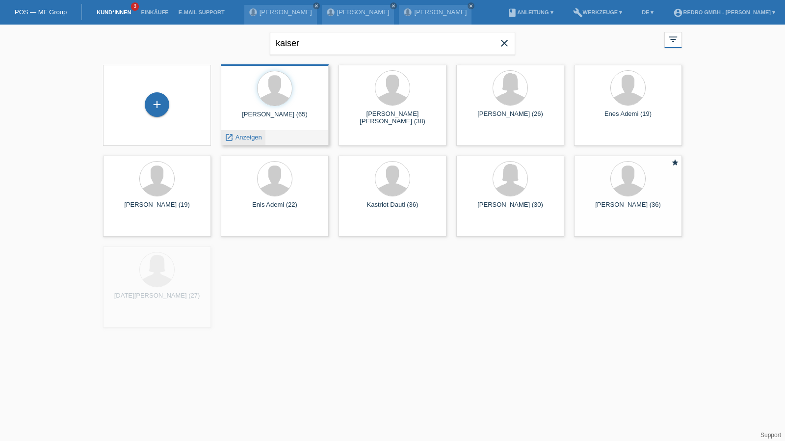
click at [257, 136] on span "Anzeigen" at bounding box center [249, 137] width 27 height 7
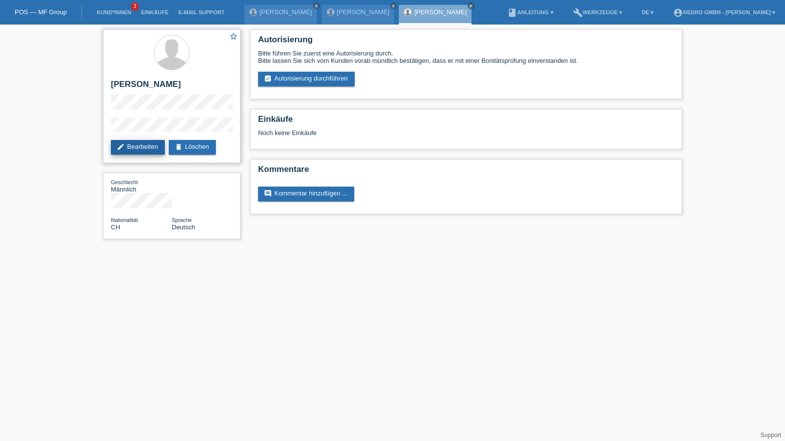
click at [133, 149] on link "edit Bearbeiten" at bounding box center [138, 147] width 54 height 15
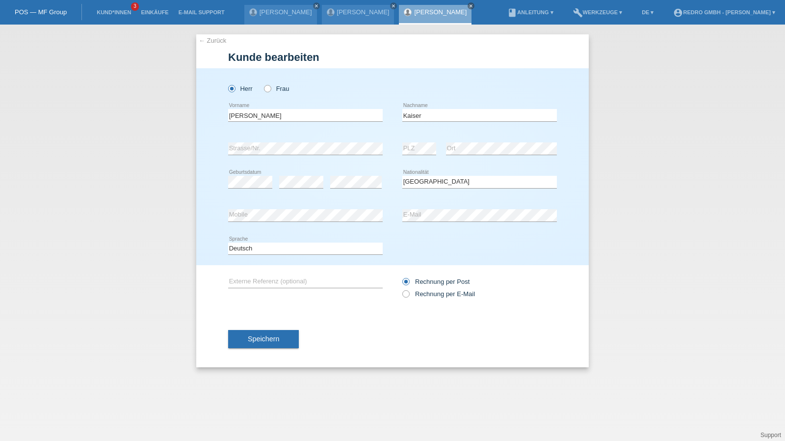
select select "CH"
click at [268, 118] on input "[PERSON_NAME]" at bounding box center [305, 115] width 155 height 12
click at [275, 336] on span "Speichern" at bounding box center [263, 339] width 31 height 8
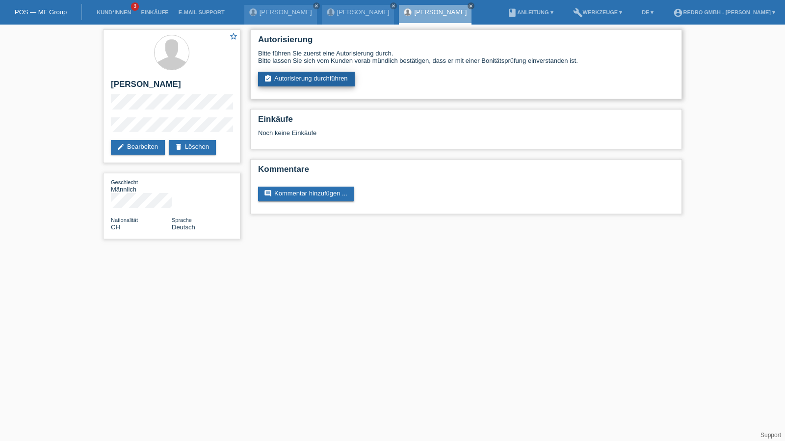
click at [325, 77] on link "assignment_turned_in Autorisierung durchführen" at bounding box center [306, 79] width 97 height 15
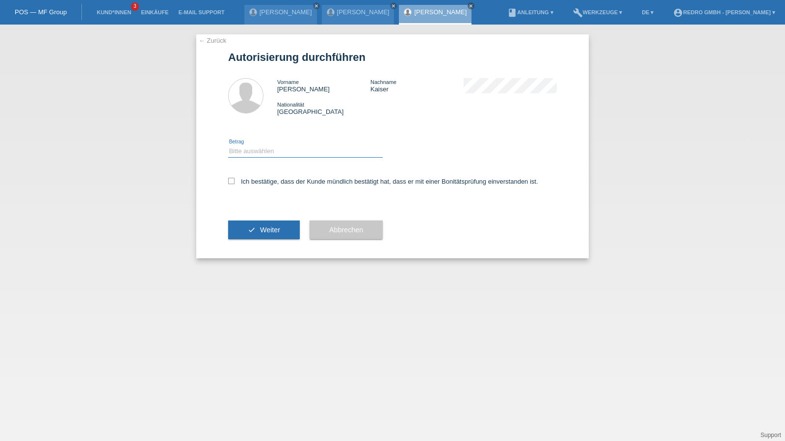
click at [276, 155] on select "Bitte auswählen CHF 1.00 - CHF 499.00 CHF 500.00 - CHF 1'999.00 CHF 2'000.00 - …" at bounding box center [305, 151] width 155 height 12
select select "1"
click at [228, 145] on select "Bitte auswählen CHF 1.00 - CHF 499.00 CHF 500.00 - CHF 1'999.00 CHF 2'000.00 - …" at bounding box center [305, 151] width 155 height 12
click at [251, 180] on label "Ich bestätige, dass der Kunde mündlich bestätigt hat, dass er mit einer Bonität…" at bounding box center [383, 181] width 310 height 7
click at [235, 180] on input "Ich bestätige, dass der Kunde mündlich bestätigt hat, dass er mit einer Bonität…" at bounding box center [231, 181] width 6 height 6
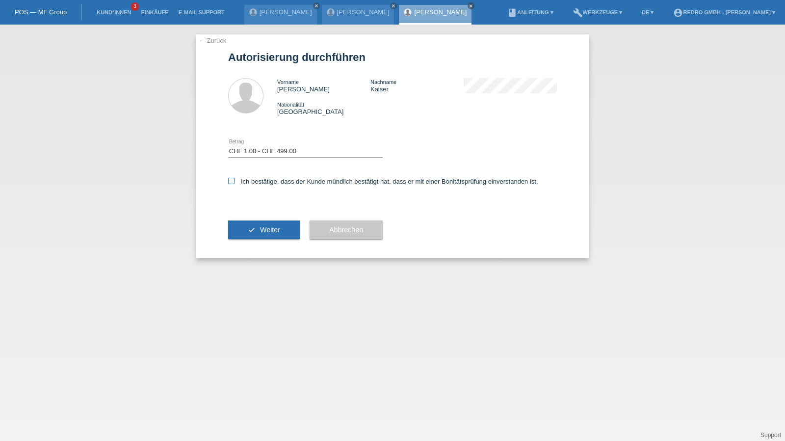
checkbox input "true"
click at [252, 228] on icon "check" at bounding box center [252, 230] width 8 height 8
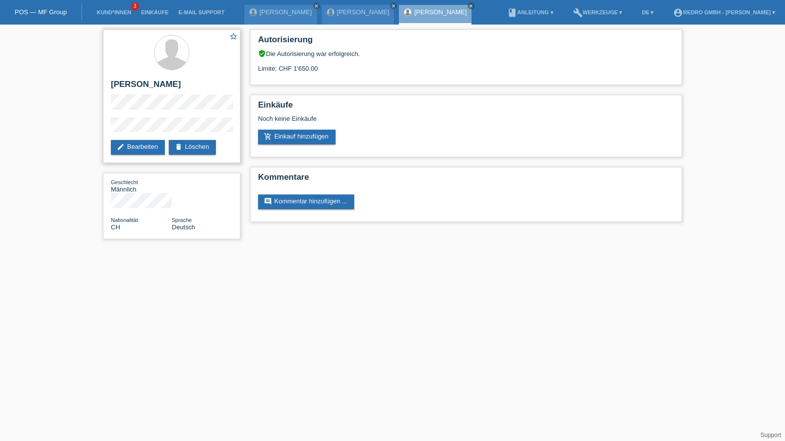
click at [135, 87] on h2 "[PERSON_NAME]" at bounding box center [172, 87] width 122 height 15
copy div "[PERSON_NAME]"
click at [134, 116] on div "star_border [PERSON_NAME] edit Bearbeiten delete Löschen" at bounding box center [171, 96] width 137 height 134
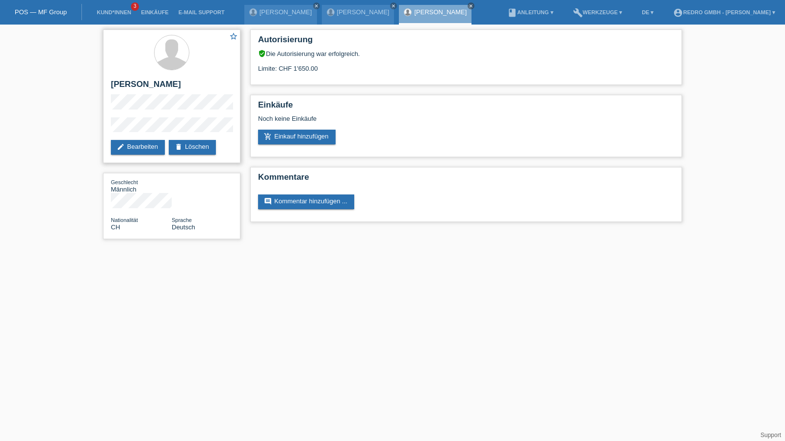
click at [134, 116] on div "star_border [PERSON_NAME] edit Bearbeiten delete Löschen" at bounding box center [171, 96] width 137 height 134
click at [90, 130] on div "star_border [PERSON_NAME] edit Bearbeiten delete Löschen Geschlecht Männlich Na…" at bounding box center [392, 137] width 785 height 224
